Goal: Find specific page/section: Find specific page/section

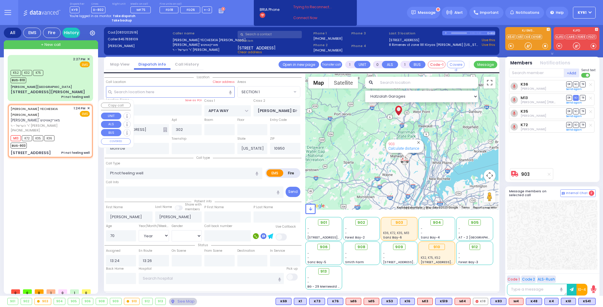
select select "SECTION 1"
select select "Year"
select select "[DEMOGRAPHIC_DATA]"
select select
radio input "true"
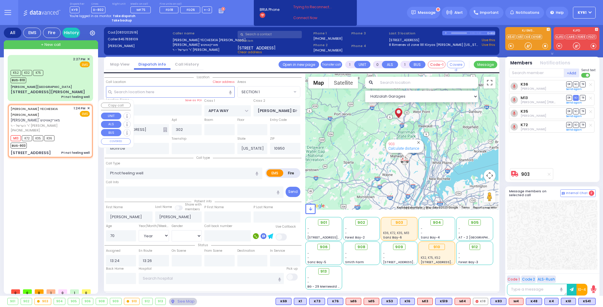
select select "Year"
select select "[DEMOGRAPHIC_DATA]"
select select "Hatzalah Garages"
select select "SECTION 1"
click at [43, 300] on div "903" at bounding box center [43, 302] width 16 height 6
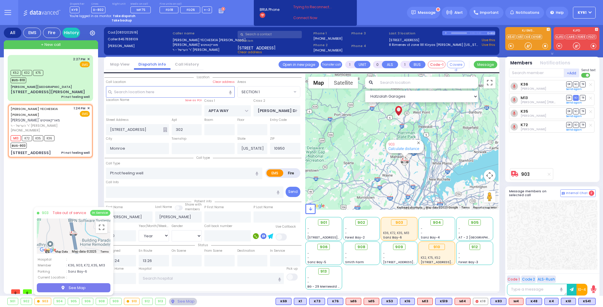
click at [75, 235] on img "903" at bounding box center [74, 233] width 8 height 6
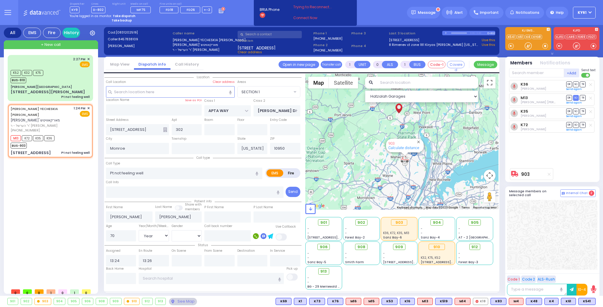
click at [43, 301] on div "903" at bounding box center [43, 302] width 16 height 6
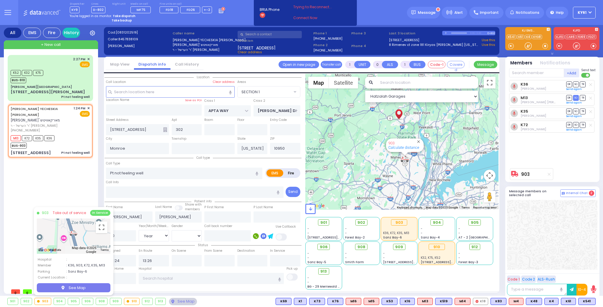
click at [41, 240] on div at bounding box center [74, 236] width 74 height 35
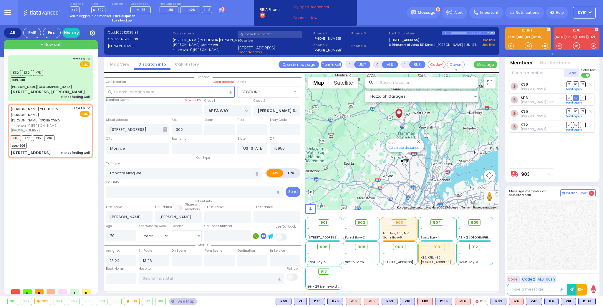
click at [45, 300] on div "903" at bounding box center [43, 302] width 16 height 6
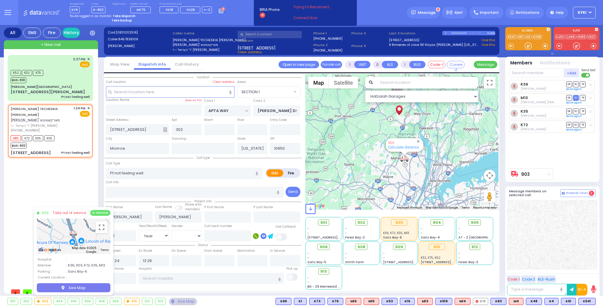
click at [65, 191] on div "2:27 PM ✕ K52 K32 K75" at bounding box center [52, 170] width 88 height 231
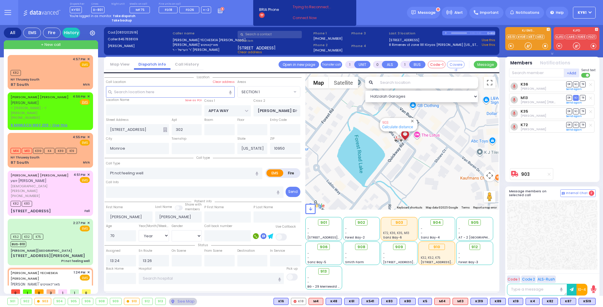
click at [545, 143] on div "K36 [PERSON_NAME] DR SO TR Sending text M13 DR" at bounding box center [553, 122] width 88 height 85
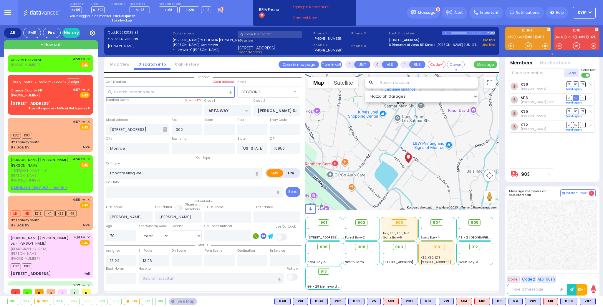
select select "SECTION 1"
select select "Year"
select select "[DEMOGRAPHIC_DATA]"
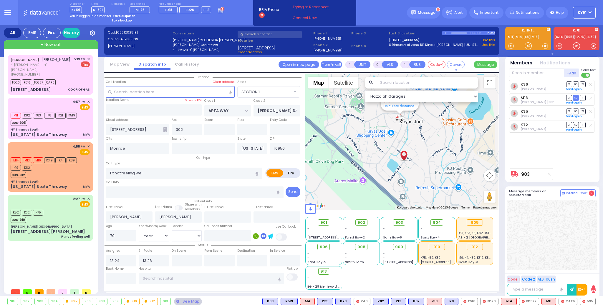
select select "SECTION 1"
select select "Year"
select select "[DEMOGRAPHIC_DATA]"
